Goal: Find specific page/section: Find specific page/section

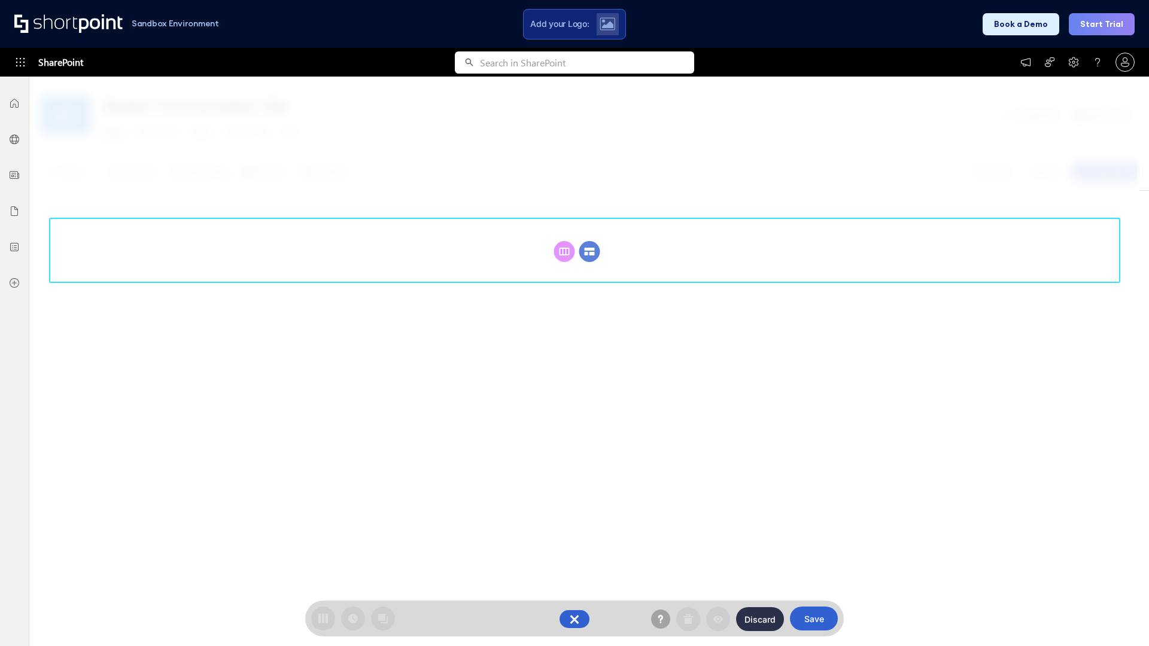
scroll to position [165, 0]
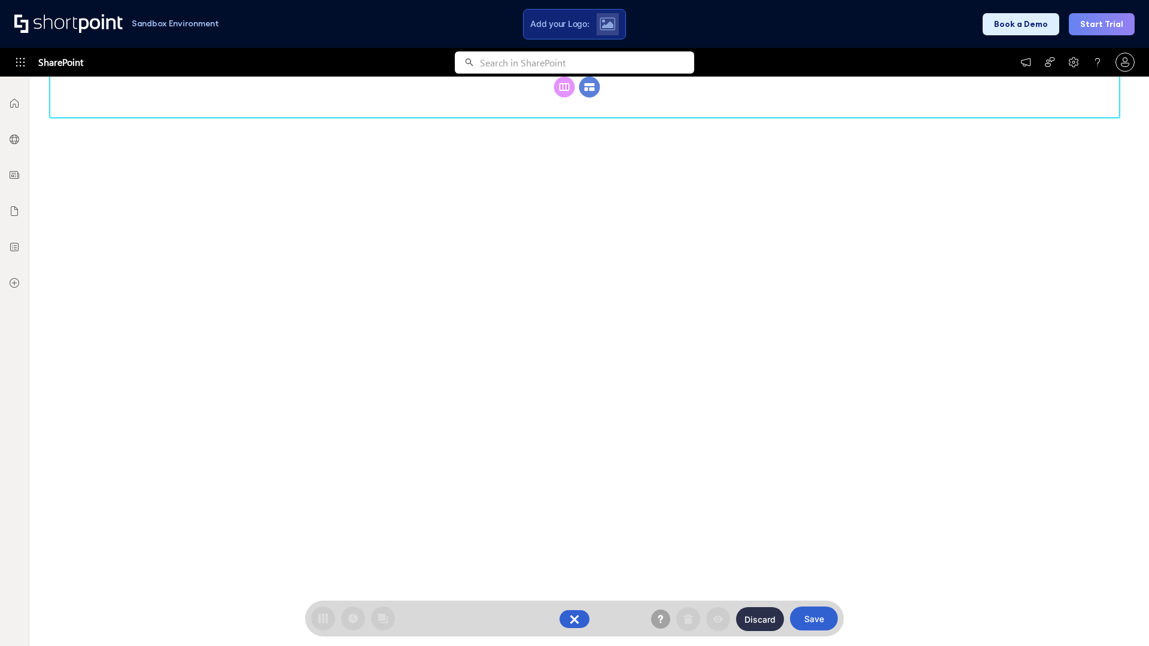
click at [589, 98] on circle at bounding box center [589, 87] width 21 height 21
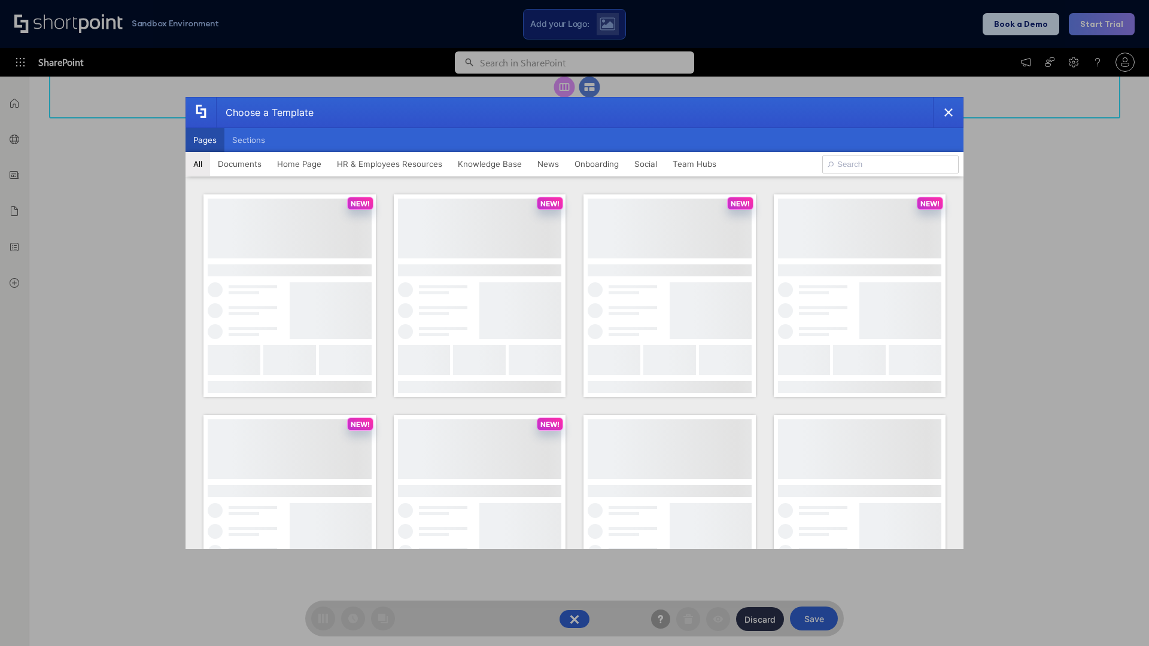
scroll to position [0, 0]
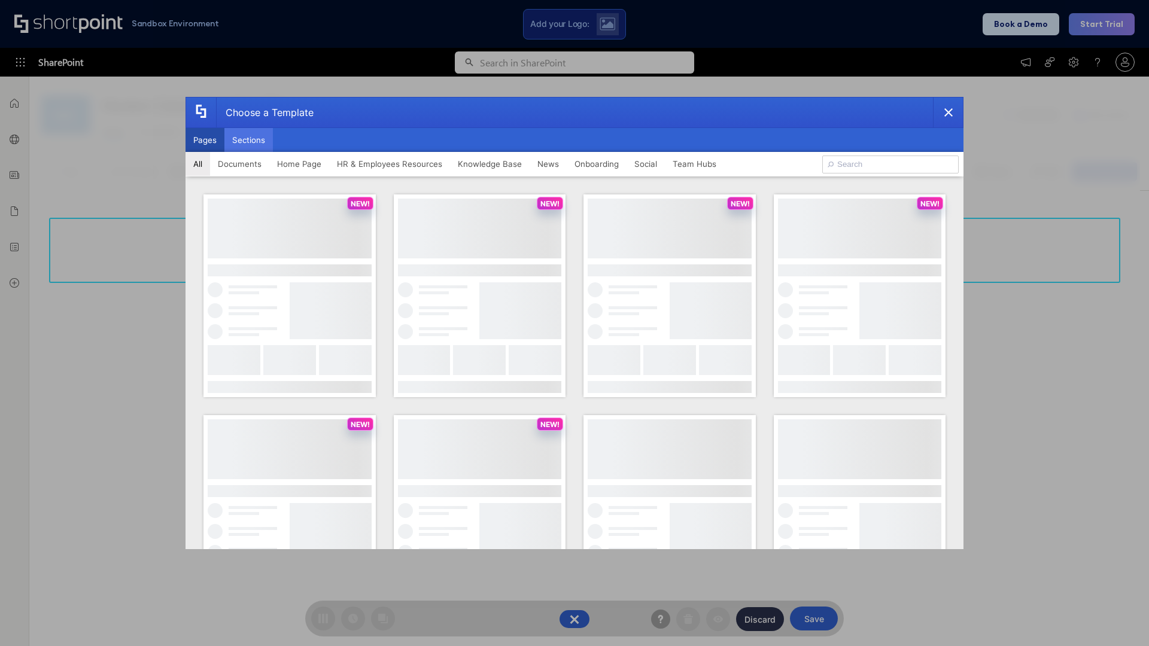
click at [248, 140] on button "Sections" at bounding box center [248, 140] width 48 height 24
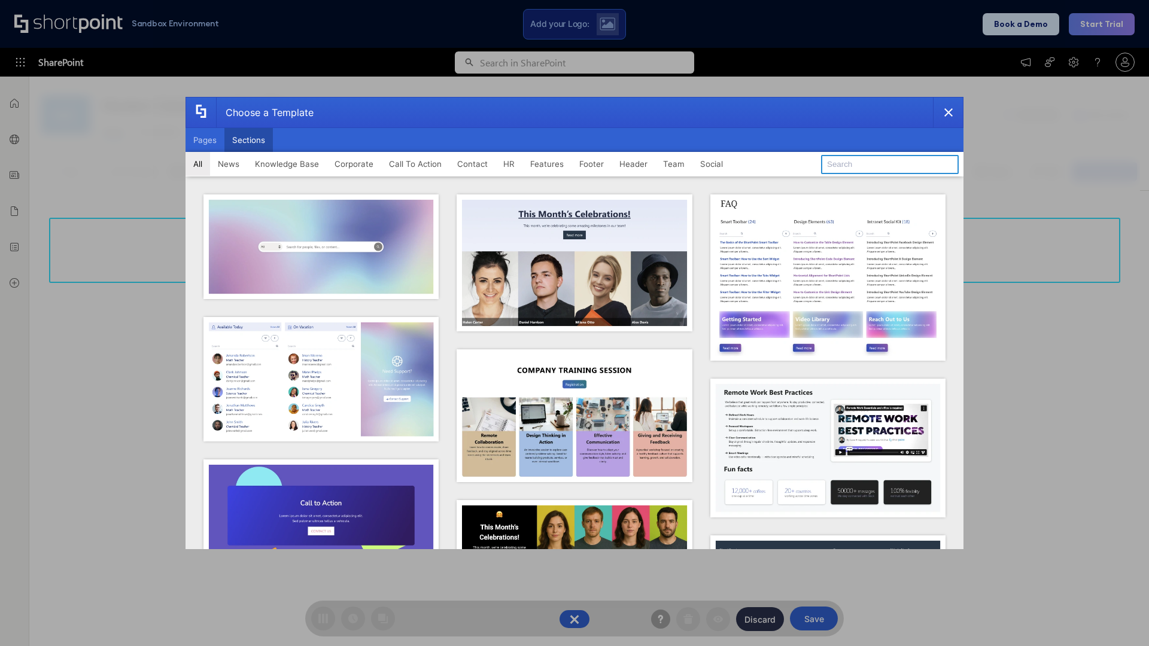
type input "Company Policy"
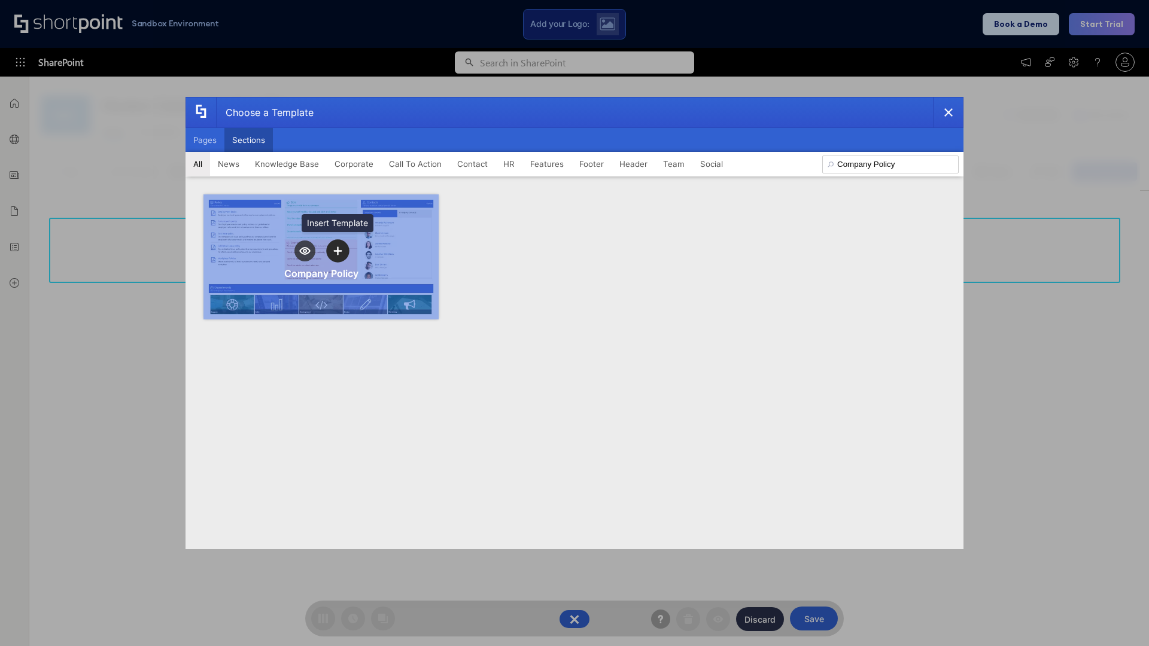
click at [337, 251] on icon "template selector" at bounding box center [337, 251] width 8 height 8
